Goal: Contribute content: Add original content to the website for others to see

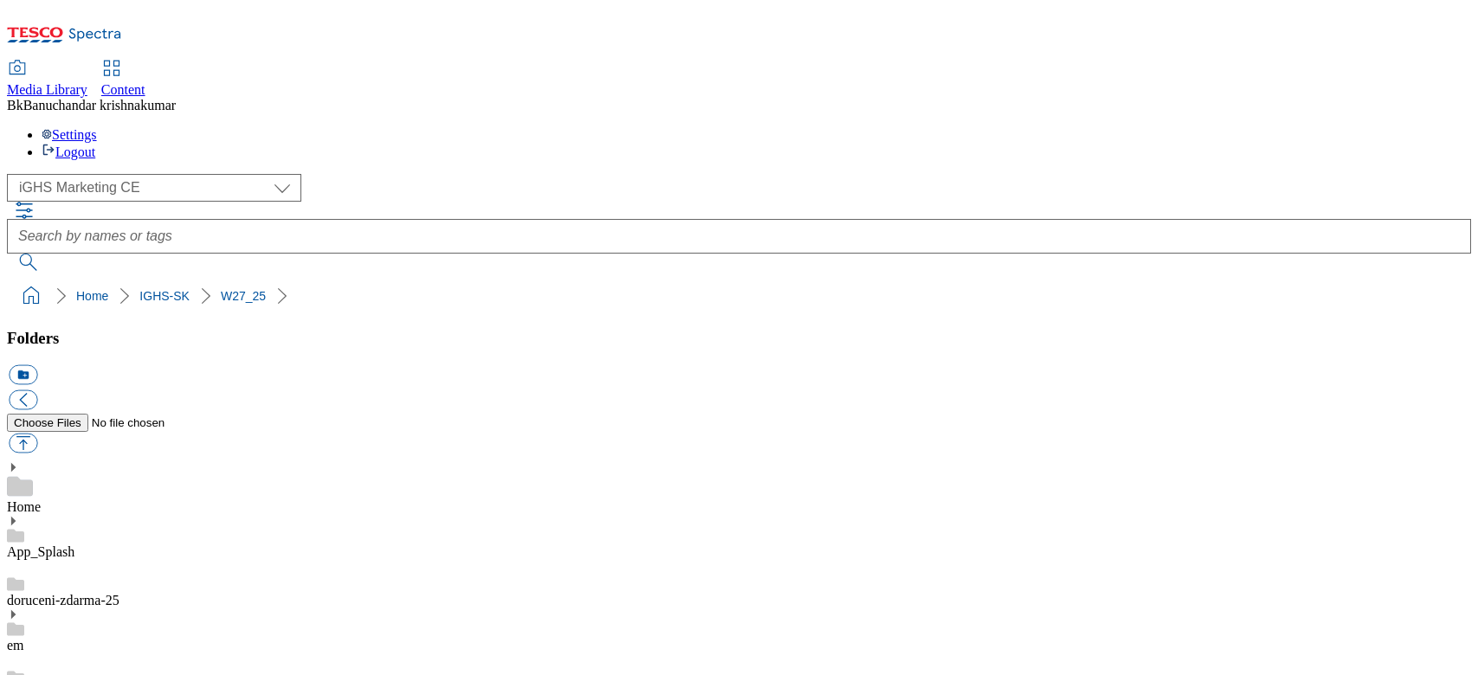
select select "flare-ighs-ce-mktg"
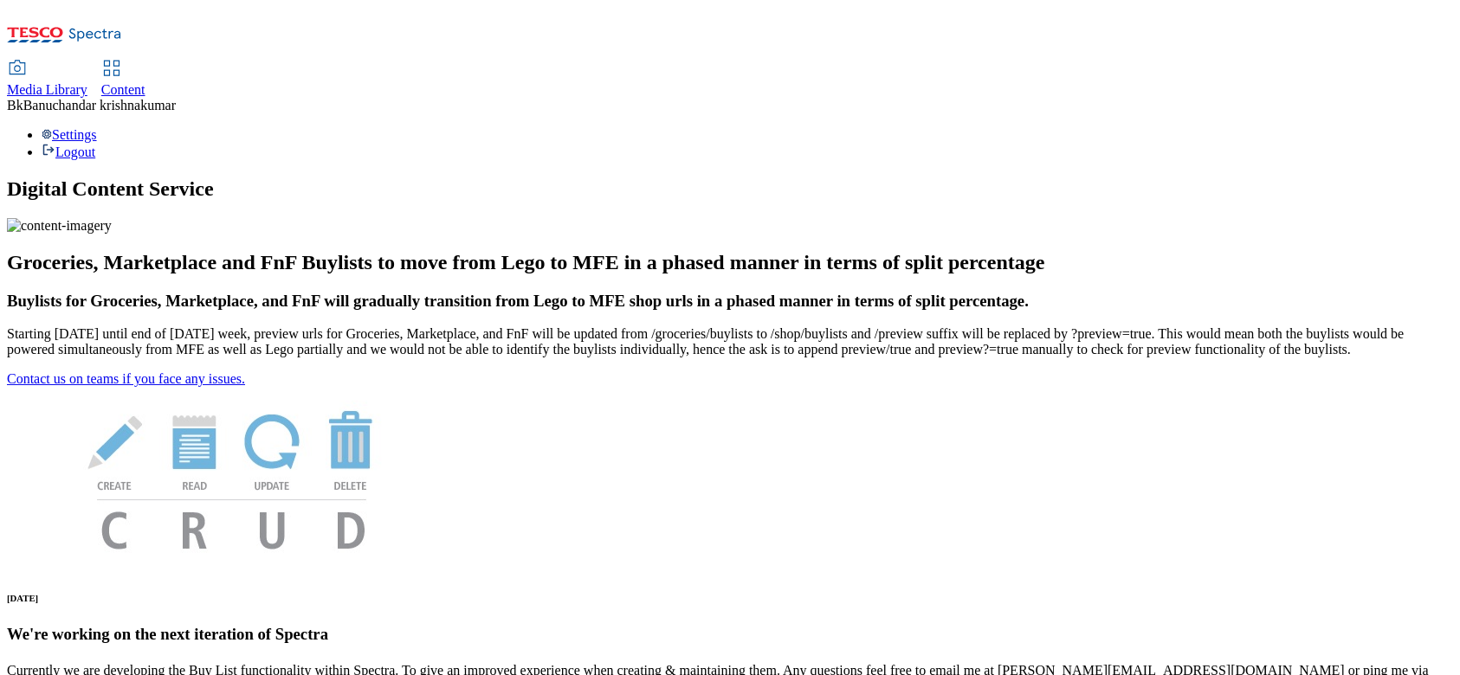
click at [28, 58] on icon at bounding box center [17, 68] width 21 height 21
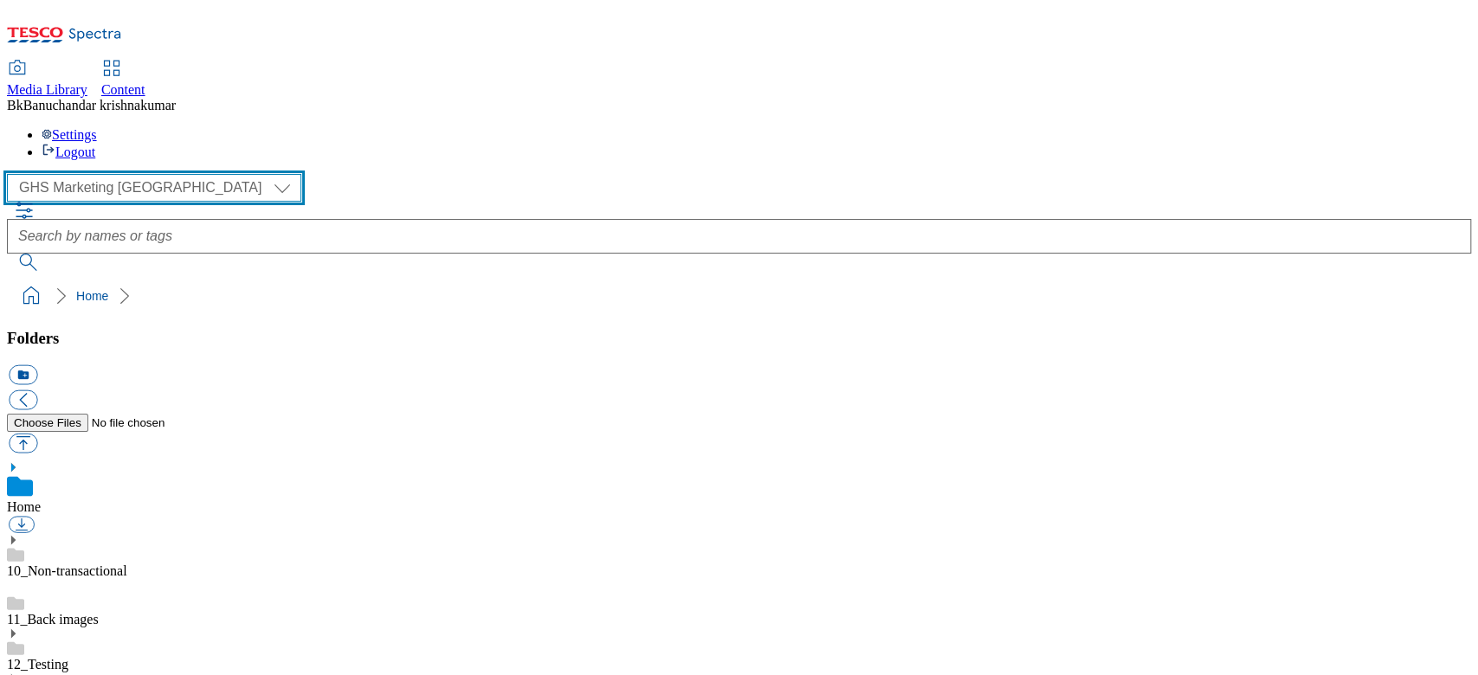
click at [122, 174] on select "GHS Marketing UK iGHS Marketing CE MCA CZ MCA HU MCA SK" at bounding box center [154, 188] width 294 height 28
select select "flare-ighs-ce-mktg"
click at [12, 174] on select "GHS Marketing UK iGHS Marketing CE MCA CZ MCA HU MCA SK" at bounding box center [154, 188] width 294 height 28
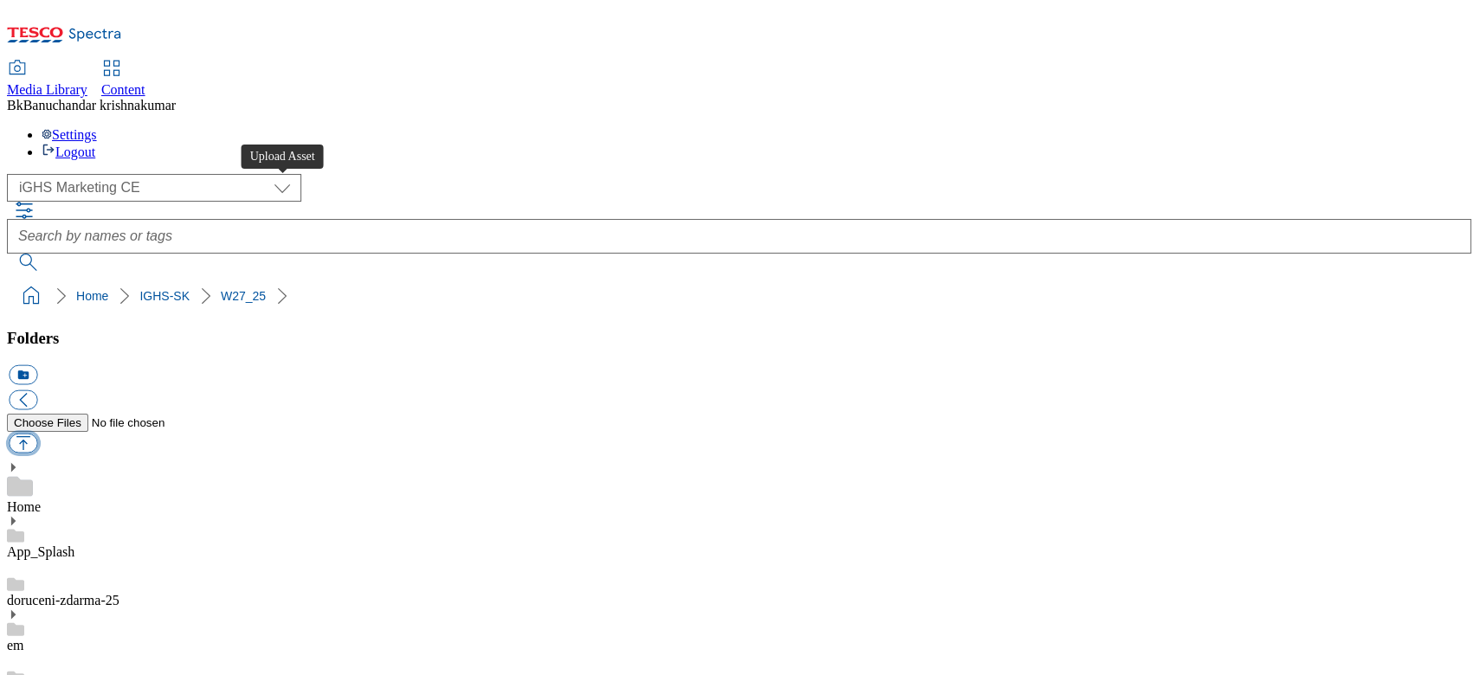
click at [37, 434] on button "button" at bounding box center [23, 444] width 29 height 20
type input "C:\fakepath\trade_en_new.jpg"
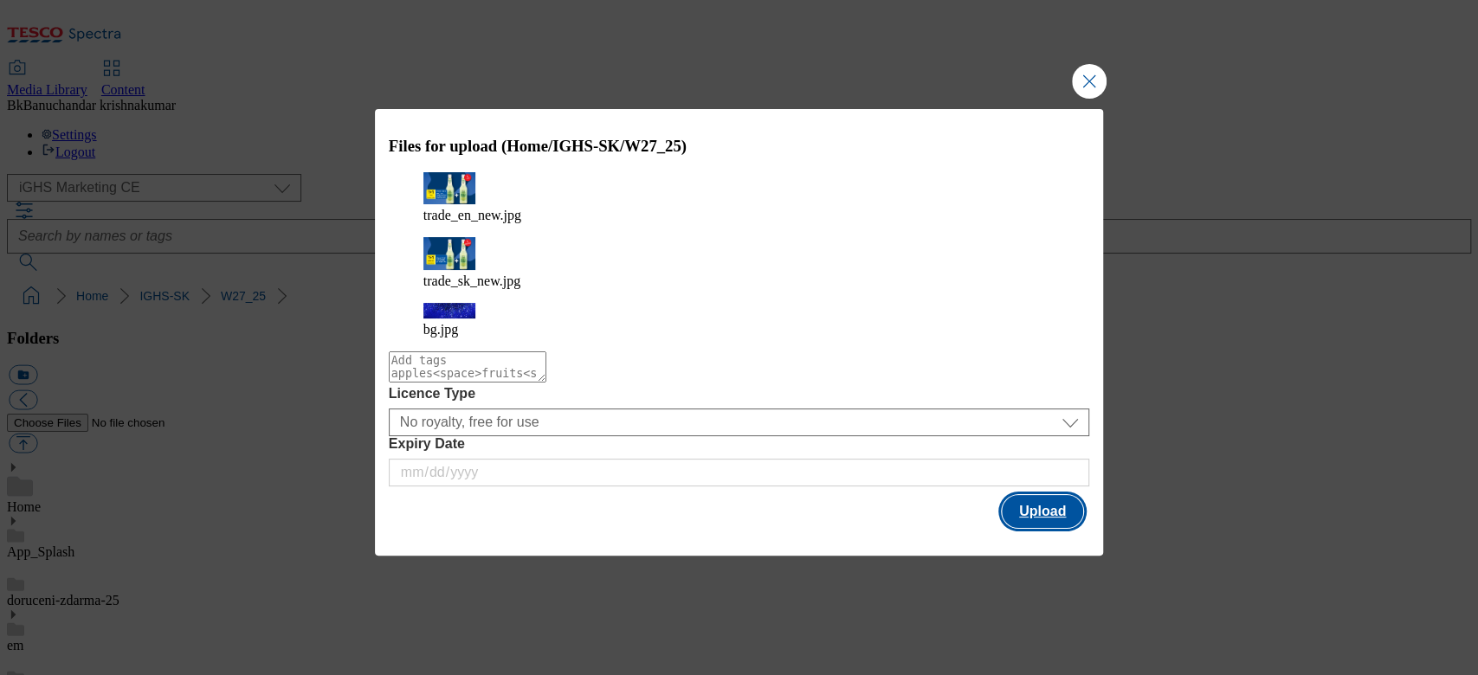
click at [1048, 495] on button "Upload" at bounding box center [1042, 511] width 81 height 33
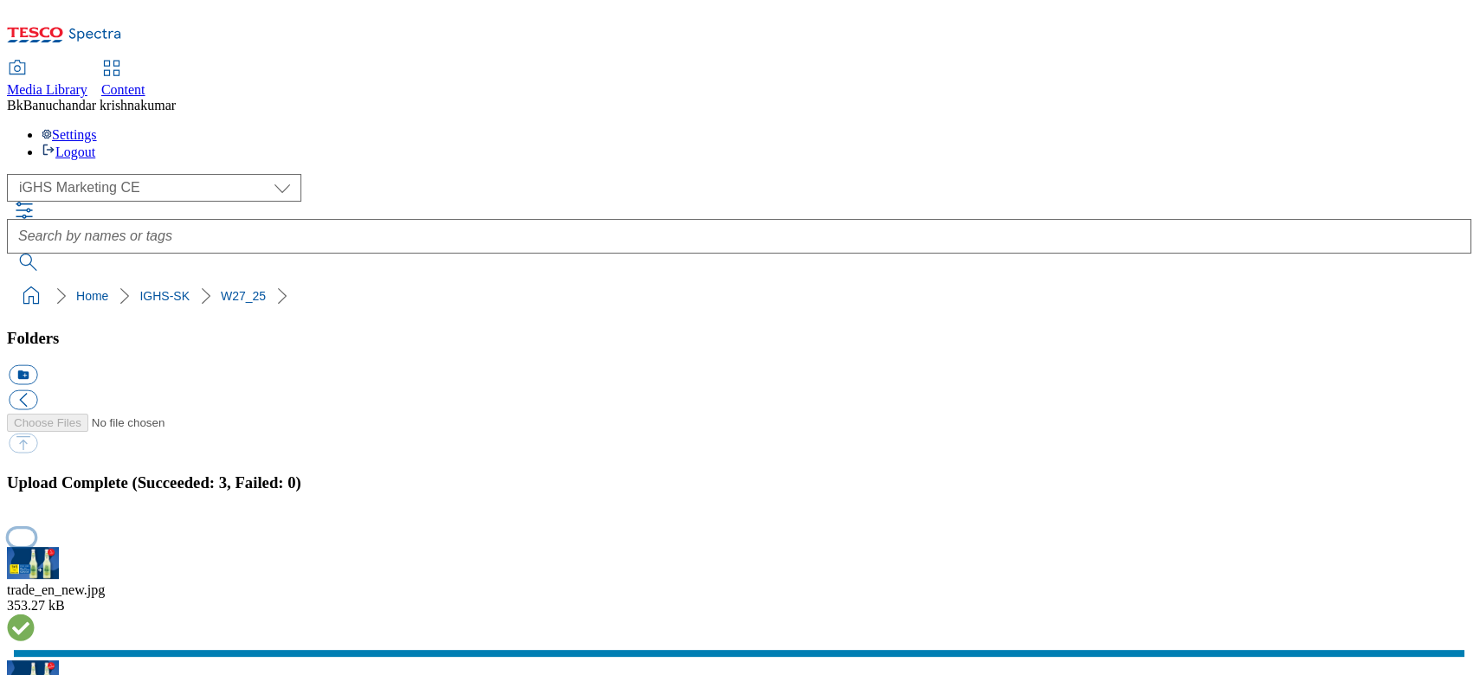
click at [35, 506] on button "button" at bounding box center [22, 537] width 26 height 16
